Goal: Task Accomplishment & Management: Manage account settings

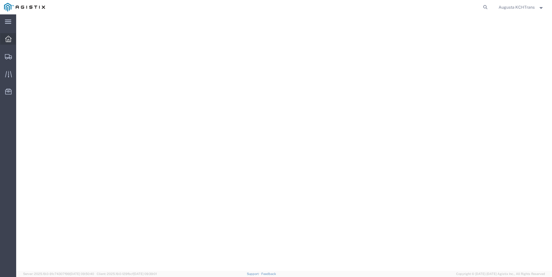
click at [3, 37] on div at bounding box center [8, 39] width 16 height 12
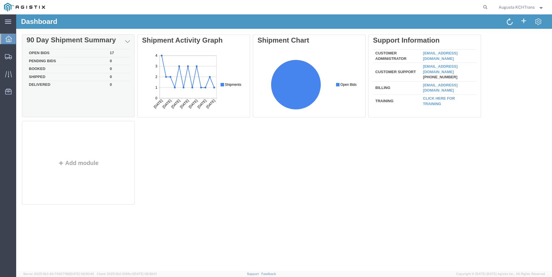
click at [47, 49] on div "Delete 90 Day Shipment Summary Open Bids 17 Pending Bids 0 Booked 0 Shipped 0 D…" at bounding box center [284, 121] width 524 height 173
click at [36, 52] on td "Open Bids" at bounding box center [67, 54] width 81 height 8
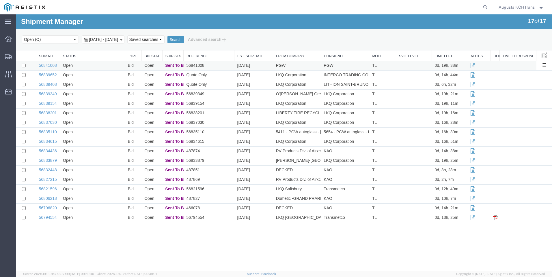
click at [113, 67] on td "Open" at bounding box center [92, 66] width 65 height 10
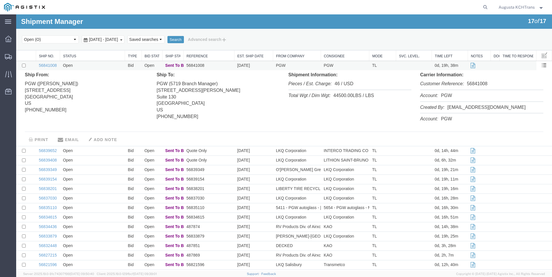
click at [113, 67] on td "Open" at bounding box center [92, 66] width 65 height 10
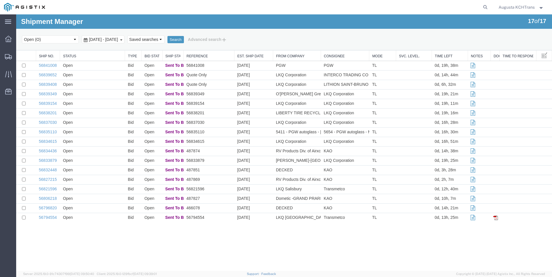
click at [111, 76] on td "Open" at bounding box center [92, 76] width 65 height 10
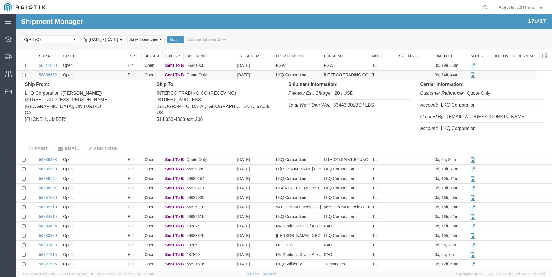
click at [111, 76] on td "Open" at bounding box center [92, 76] width 65 height 10
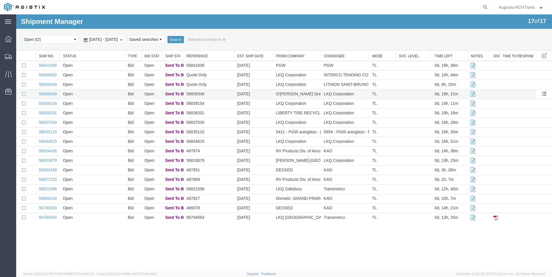
click at [104, 92] on td "Open" at bounding box center [92, 95] width 65 height 10
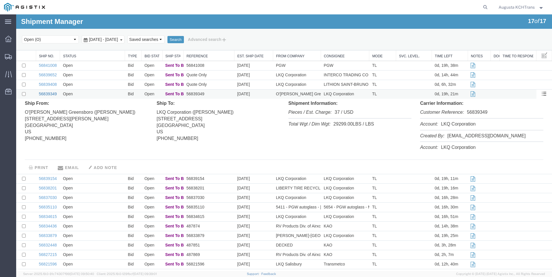
click at [48, 93] on link "56839349" at bounding box center [48, 94] width 18 height 5
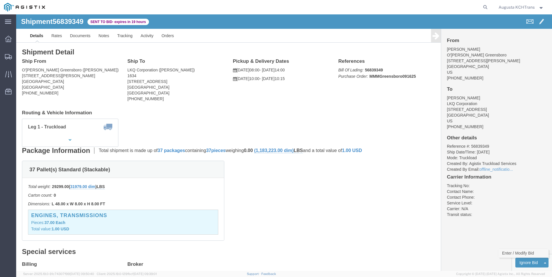
click link "Enter / Modify Bid"
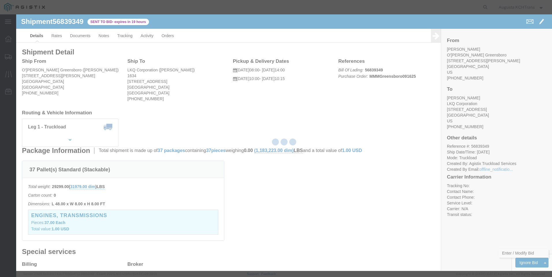
select select "4652"
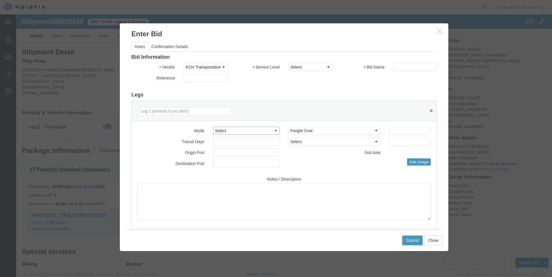
drag, startPoint x: 223, startPoint y: 116, endPoint x: 223, endPoint y: 120, distance: 3.8
click select "Select Air Less than Truckload Multi-Leg Ocean Freight Rail Small Parcel Truckl…"
select select "TL"
click select "Select Air Less than Truckload Multi-Leg Ocean Freight Rail Small Parcel Truckl…"
type input "1"
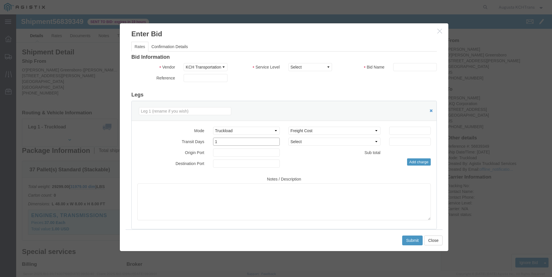
click input "1"
click select "Select 3 - 5 Day Rail TL Standard 3 - 5 Day"
select select "14028"
click select "Select 3 - 5 Day Rail TL Standard 3 - 5 Day"
click button "button"
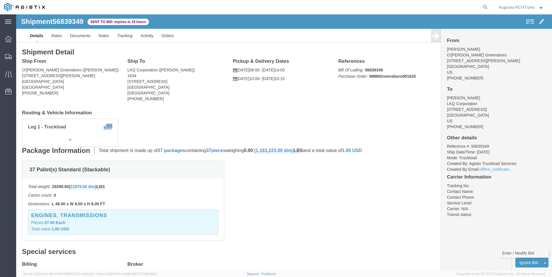
click link "Enter / Modify Bid"
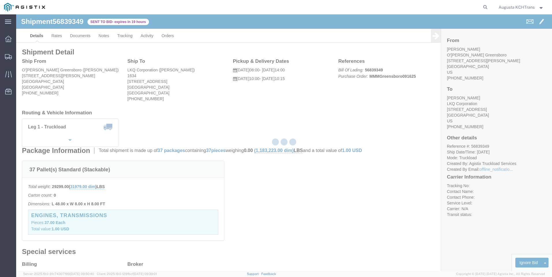
select select "4652"
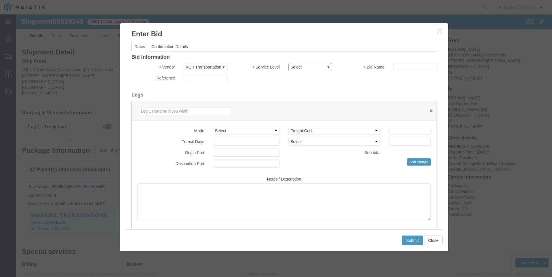
click select "Select 3 - 5 Day Rail TL Standard 3 - 5 Day"
select select "14028"
click select "Select 3 - 5 Day Rail TL Standard 3 - 5 Day"
click input "text"
type input "KCH-LKQ"
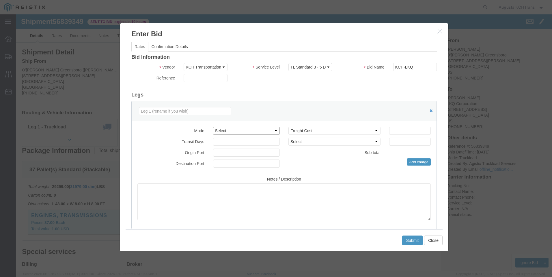
click select "Select Air Less than Truckload Multi-Leg Ocean Freight Rail Small Parcel Truckl…"
select select "TL"
click select "Select Air Less than Truckload Multi-Leg Ocean Freight Rail Small Parcel Truckl…"
type input "1"
click input "1"
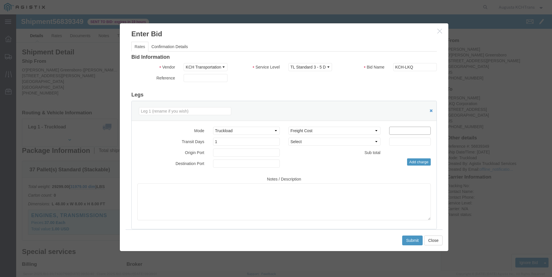
click input "number"
type input "774.88"
click button "Submit"
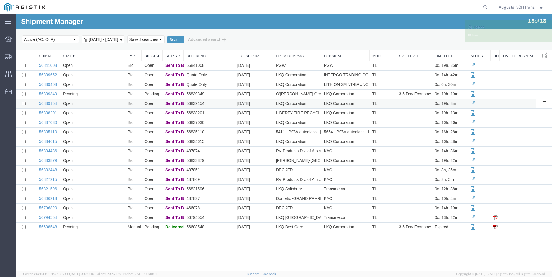
click at [115, 105] on td "Open" at bounding box center [92, 104] width 65 height 10
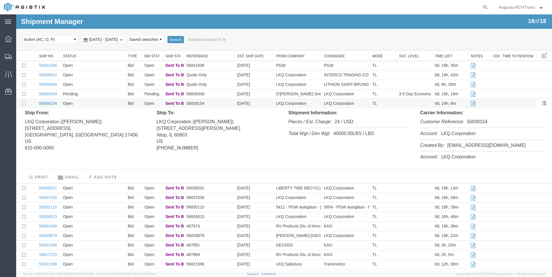
click at [48, 106] on link "56839154" at bounding box center [48, 103] width 18 height 5
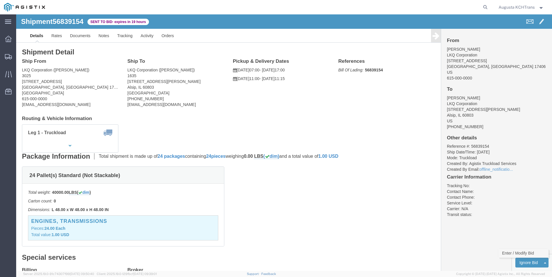
click link "Enter / Modify Bid"
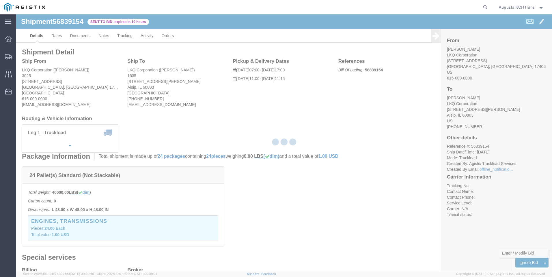
select select "4652"
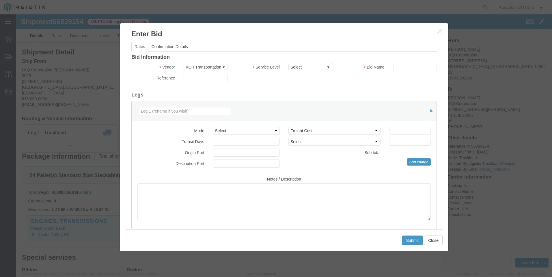
click icon "button"
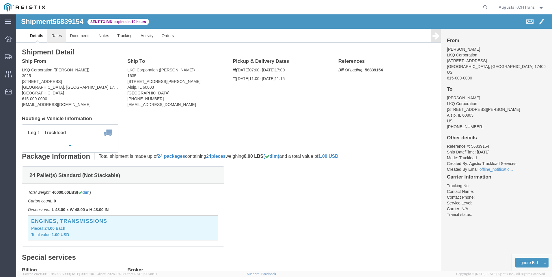
click link "Rates"
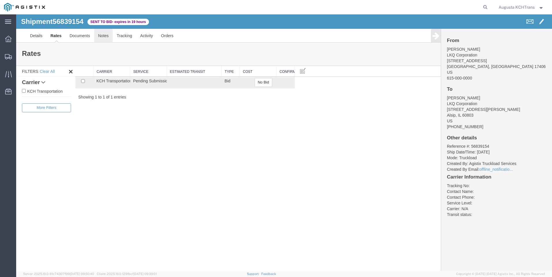
click at [104, 31] on link "Notes" at bounding box center [103, 36] width 19 height 14
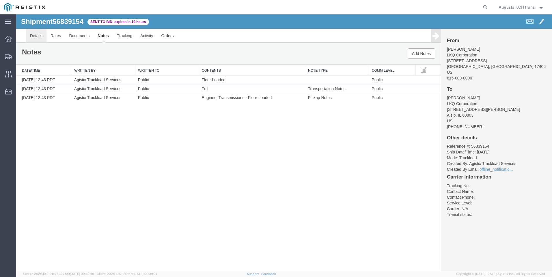
click at [33, 34] on link "Details" at bounding box center [36, 36] width 20 height 14
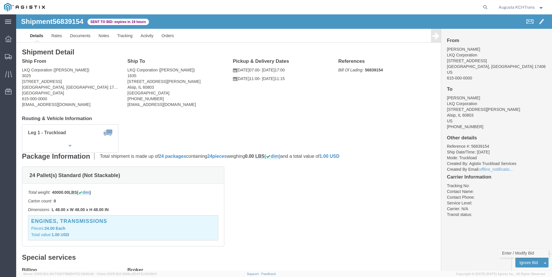
click link "Enter / Modify Bid"
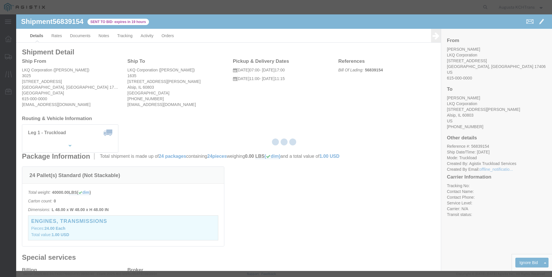
select select "4652"
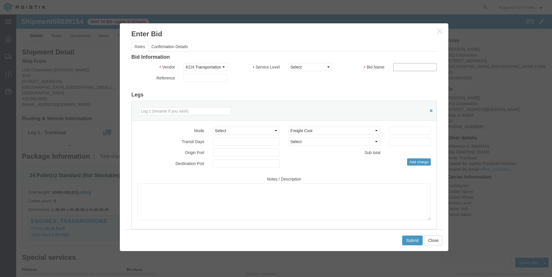
click input "text"
type input "KCH-LKQ"
click select "Select 3 - 5 Day Rail TL Standard 3 - 5 Day"
select select "14028"
click select "Select 3 - 5 Day Rail TL Standard 3 - 5 Day"
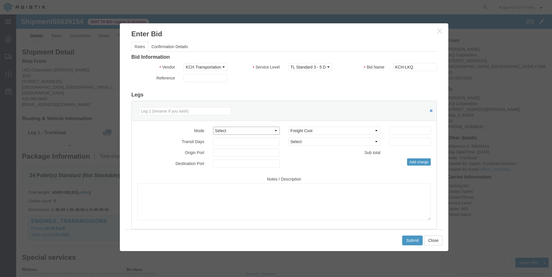
click select "Select Air Less than Truckload Multi-Leg Ocean Freight Rail Small Parcel Truckl…"
select select "TL"
click select "Select Air Less than Truckload Multi-Leg Ocean Freight Rail Small Parcel Truckl…"
type input "1"
click input "1"
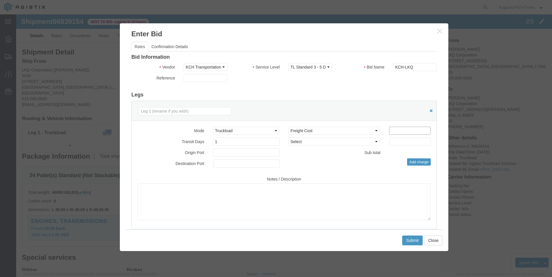
click input "number"
type input "1048.77"
click button "Submit"
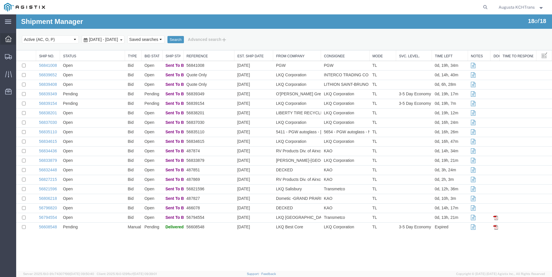
click at [4, 38] on div at bounding box center [8, 39] width 16 height 12
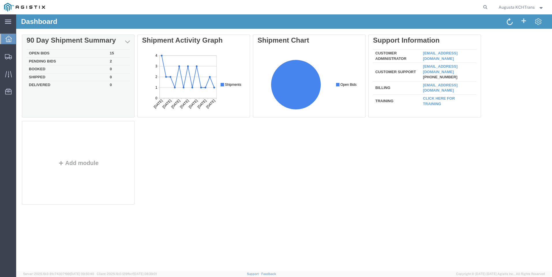
click at [58, 59] on td "Pending Bids" at bounding box center [67, 61] width 81 height 8
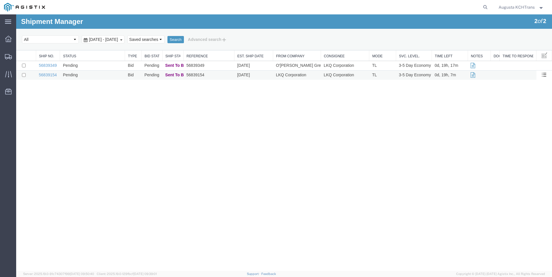
click at [94, 76] on td "Pending" at bounding box center [92, 76] width 65 height 10
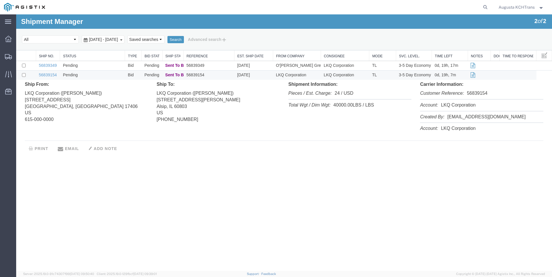
click at [94, 76] on td "Pending" at bounding box center [92, 76] width 65 height 10
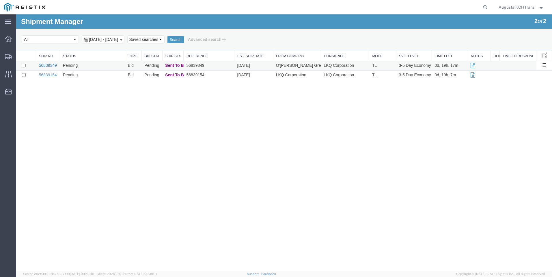
click at [42, 65] on link "56839349" at bounding box center [48, 65] width 18 height 5
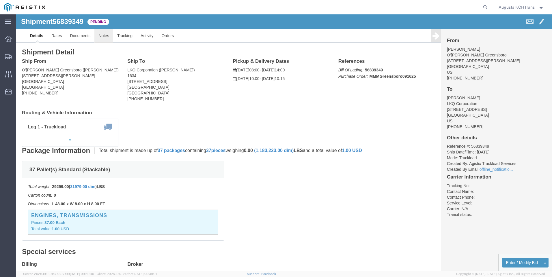
click link "Notes"
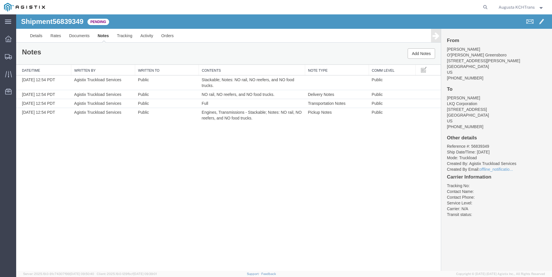
click at [7, 45] on ul "Dashboard Shipments Traffic Resources Address Book Saved Searches" at bounding box center [8, 68] width 16 height 70
click at [13, 40] on div at bounding box center [8, 39] width 16 height 12
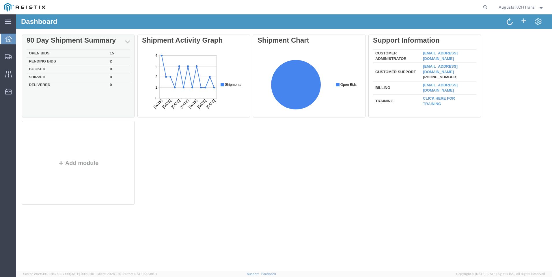
click at [45, 53] on td "Open Bids" at bounding box center [67, 54] width 81 height 8
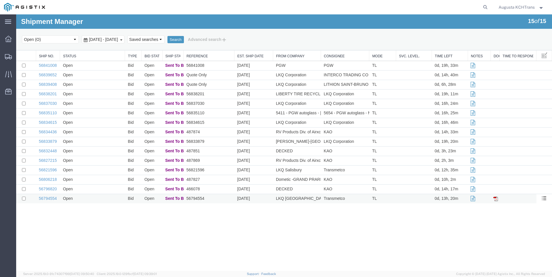
click at [98, 199] on td "Open" at bounding box center [92, 199] width 65 height 10
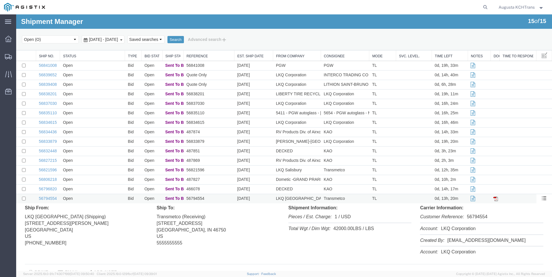
click at [98, 199] on td "Open" at bounding box center [92, 199] width 65 height 10
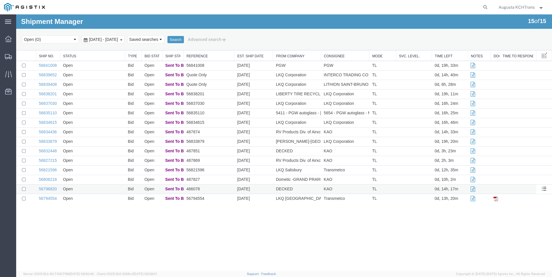
click at [100, 192] on td "Open" at bounding box center [92, 190] width 65 height 10
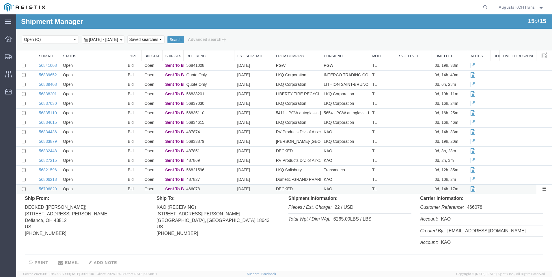
click at [91, 190] on td "Open" at bounding box center [92, 190] width 65 height 10
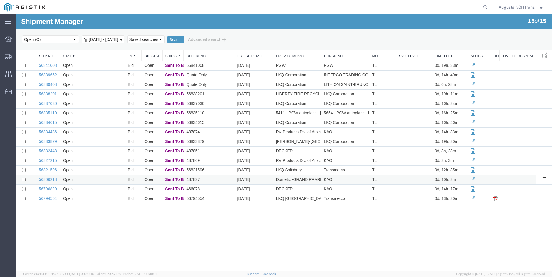
click at [89, 180] on td "Open" at bounding box center [92, 180] width 65 height 10
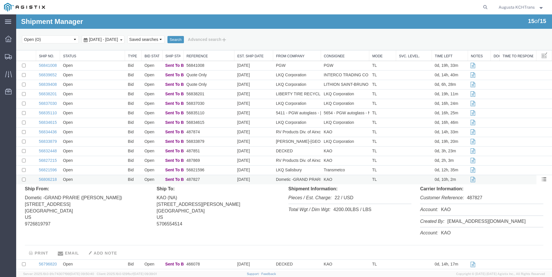
click at [89, 180] on td "Open" at bounding box center [92, 180] width 65 height 10
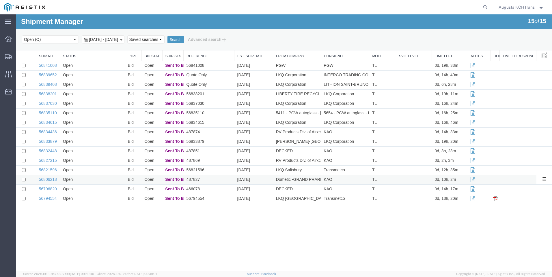
click at [89, 180] on td "Open" at bounding box center [92, 180] width 65 height 10
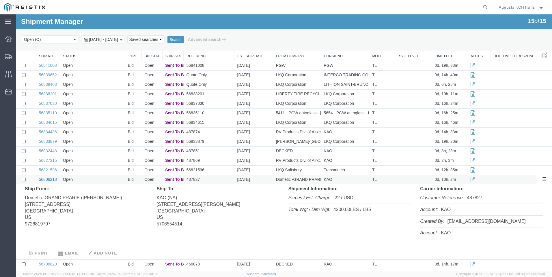
click at [48, 181] on link "56806218" at bounding box center [48, 179] width 18 height 5
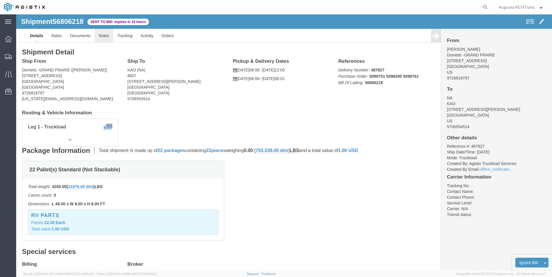
click link "Notes"
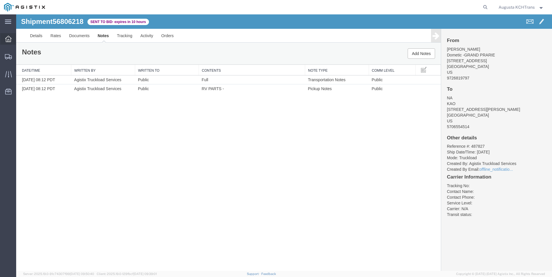
click at [9, 44] on div at bounding box center [8, 39] width 16 height 12
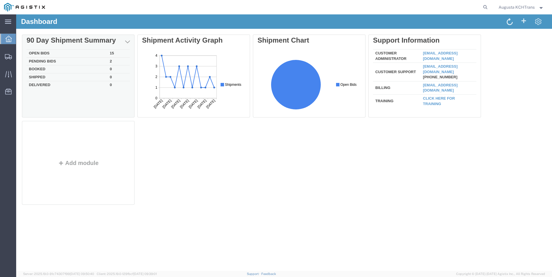
click at [45, 55] on div "Delete 90 Day Shipment Summary Open Bids 15 Pending Bids 2 Booked 0 Shipped 0 D…" at bounding box center [284, 121] width 524 height 173
click at [45, 55] on td "Open Bids" at bounding box center [67, 54] width 81 height 8
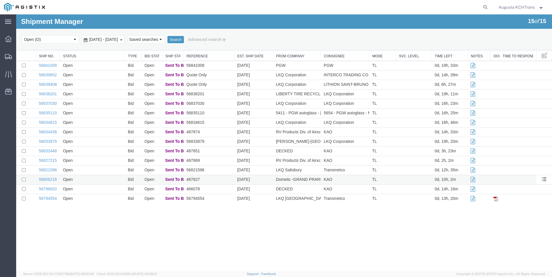
click at [96, 181] on td "Open" at bounding box center [92, 180] width 65 height 10
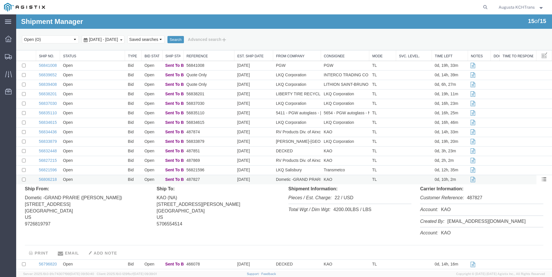
click at [96, 181] on td "Open" at bounding box center [92, 180] width 65 height 10
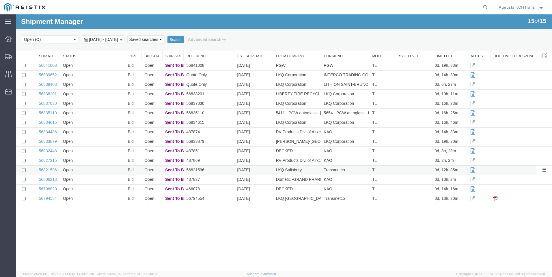
click at [96, 167] on td "Open" at bounding box center [92, 171] width 65 height 10
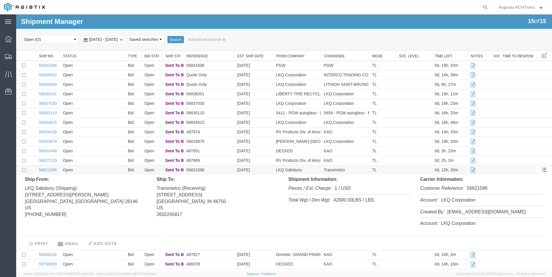
click at [96, 167] on td "Open" at bounding box center [92, 171] width 65 height 10
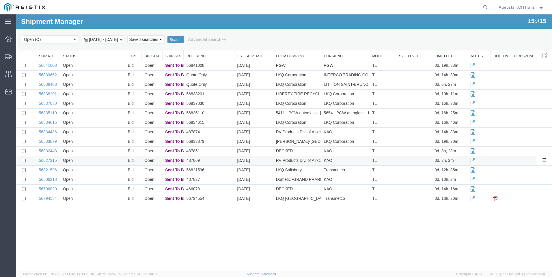
click at [97, 156] on td "Open" at bounding box center [92, 161] width 65 height 10
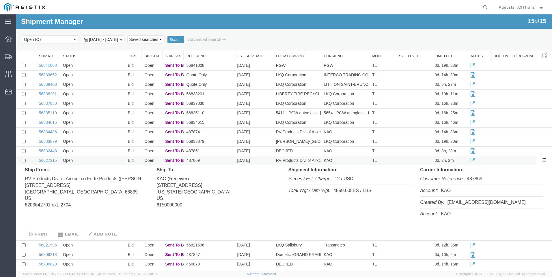
click at [99, 161] on td "Open" at bounding box center [92, 161] width 65 height 10
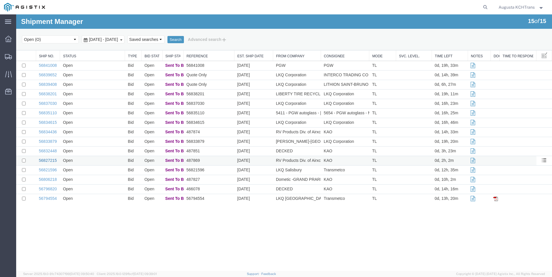
click at [51, 160] on link "56827215" at bounding box center [48, 160] width 18 height 5
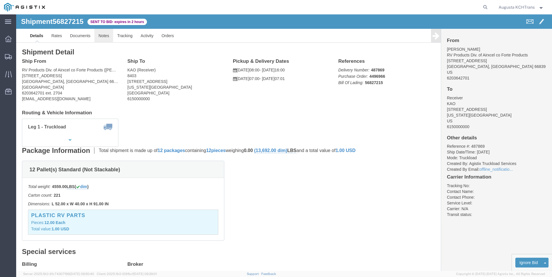
click link "Notes"
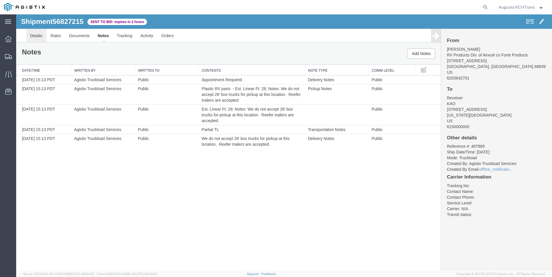
click at [42, 35] on link "Details" at bounding box center [36, 36] width 20 height 14
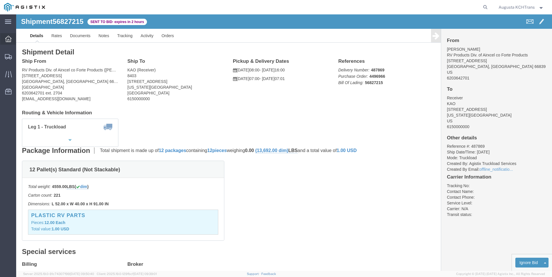
click at [10, 42] on icon at bounding box center [8, 39] width 6 height 6
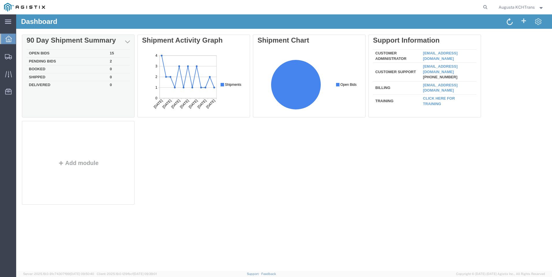
click at [47, 53] on td "Open Bids" at bounding box center [67, 54] width 81 height 8
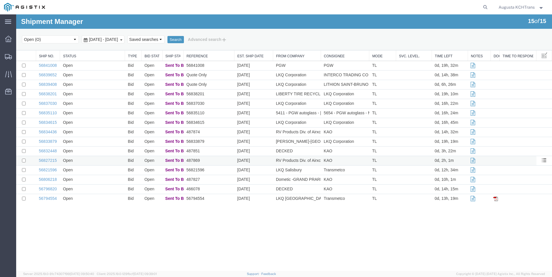
click at [99, 165] on td "Open" at bounding box center [92, 161] width 65 height 10
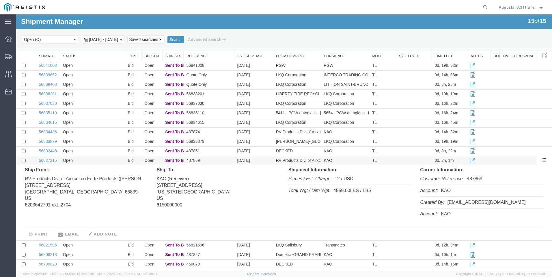
click at [99, 165] on td "Open" at bounding box center [92, 161] width 65 height 10
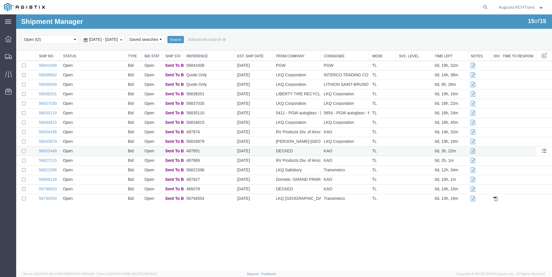
click at [94, 148] on td "Open" at bounding box center [92, 152] width 65 height 10
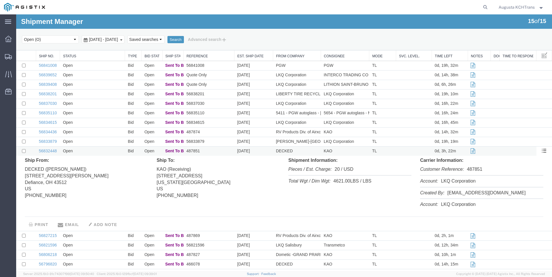
click at [94, 148] on td "Open" at bounding box center [92, 152] width 65 height 10
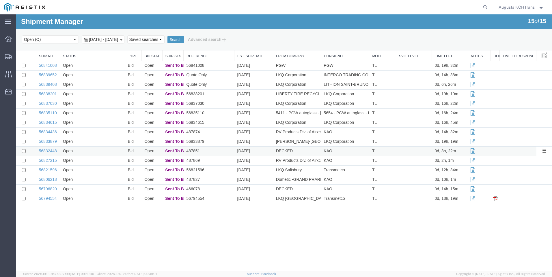
click at [94, 148] on td "Open" at bounding box center [92, 152] width 65 height 10
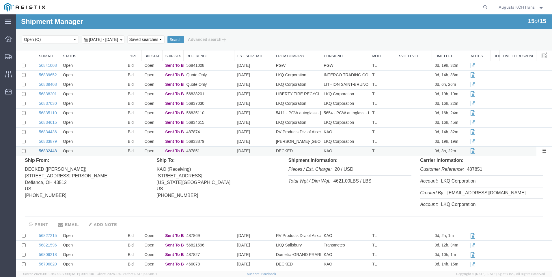
click at [44, 150] on link "56832448" at bounding box center [48, 151] width 18 height 5
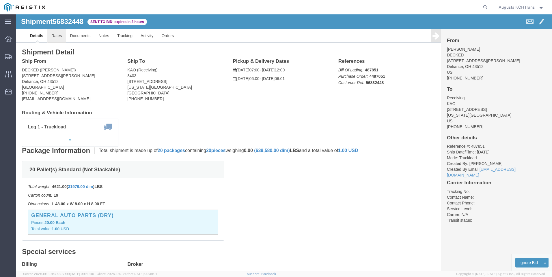
click link "Rates"
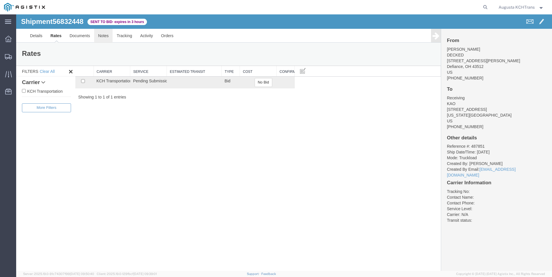
click at [105, 38] on link "Notes" at bounding box center [103, 36] width 19 height 14
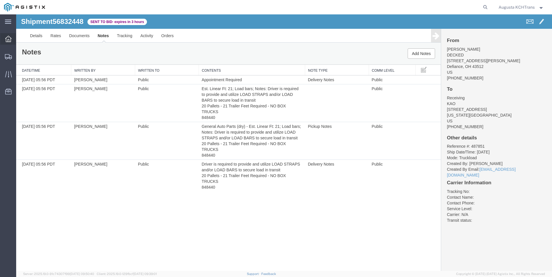
click at [10, 38] on icon at bounding box center [8, 39] width 6 height 6
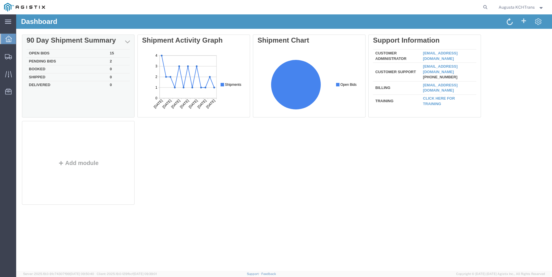
click at [51, 52] on td "Open Bids" at bounding box center [67, 54] width 81 height 8
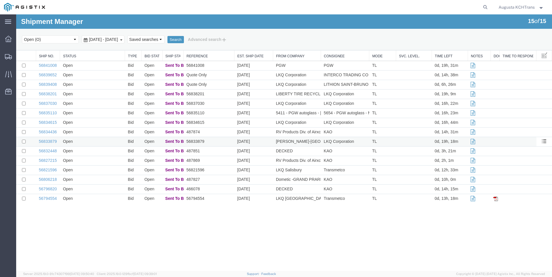
click at [102, 142] on td "Open" at bounding box center [92, 142] width 65 height 10
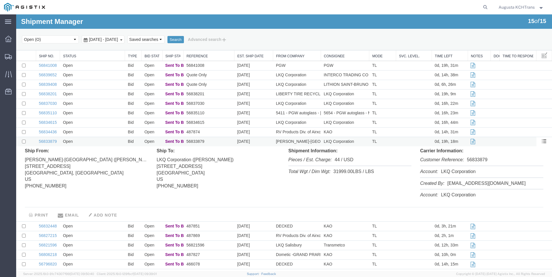
click at [102, 141] on td "Open" at bounding box center [92, 142] width 65 height 10
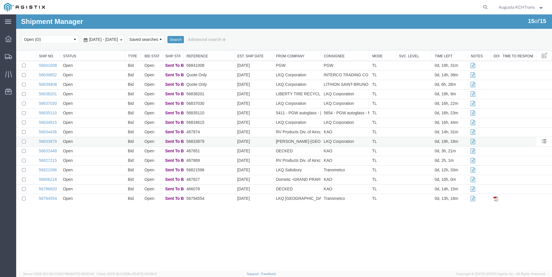
click at [102, 141] on td "Open" at bounding box center [92, 142] width 65 height 10
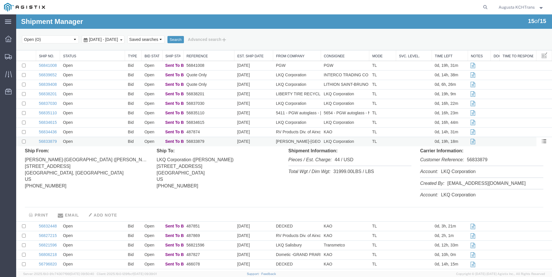
click at [102, 141] on td "Open" at bounding box center [92, 142] width 65 height 10
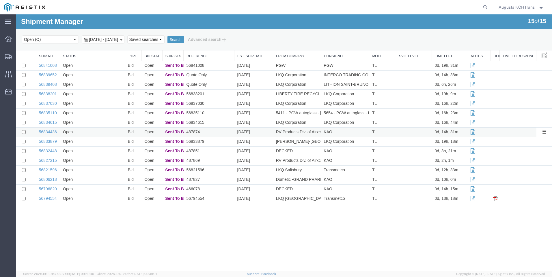
click at [97, 130] on td "Open" at bounding box center [92, 133] width 65 height 10
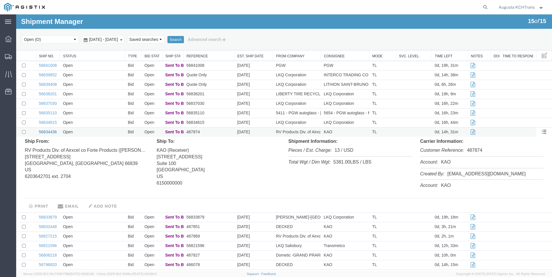
click at [48, 131] on link "56834436" at bounding box center [48, 132] width 18 height 5
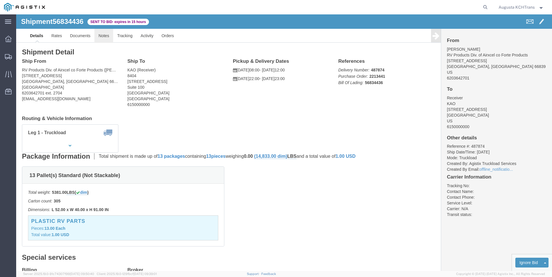
click link "Notes"
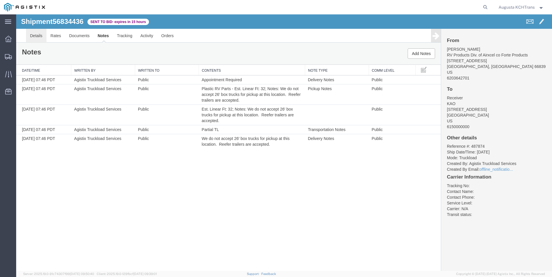
click at [35, 38] on link "Details" at bounding box center [36, 36] width 20 height 14
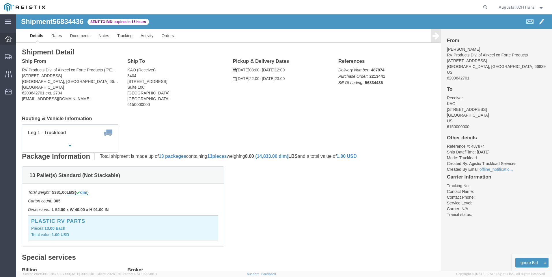
click at [10, 37] on icon at bounding box center [8, 39] width 6 height 6
